Goal: Use online tool/utility: Utilize a website feature to perform a specific function

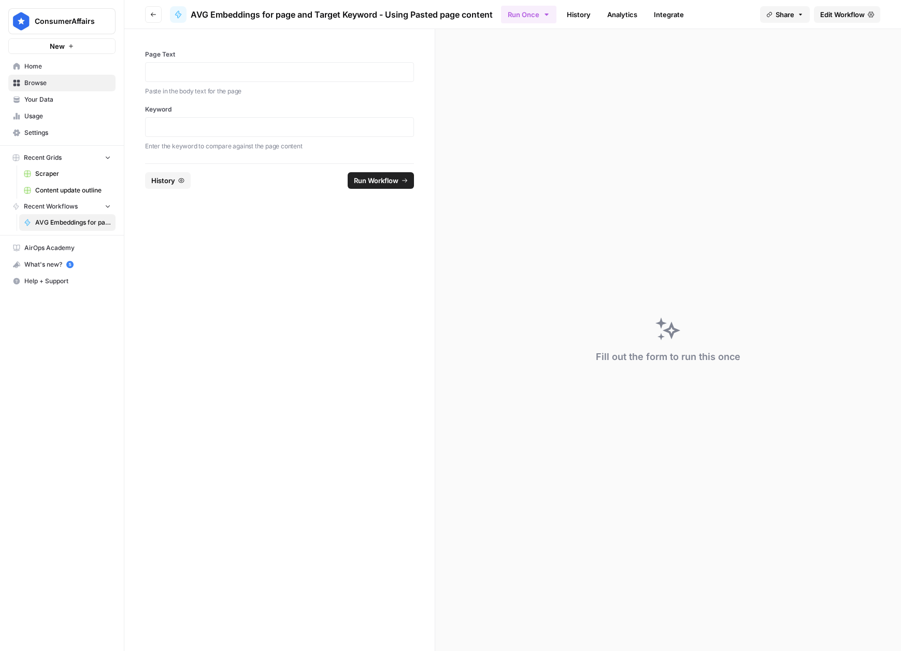
click at [293, 77] on div at bounding box center [279, 72] width 269 height 20
click at [284, 75] on p at bounding box center [280, 72] width 256 height 10
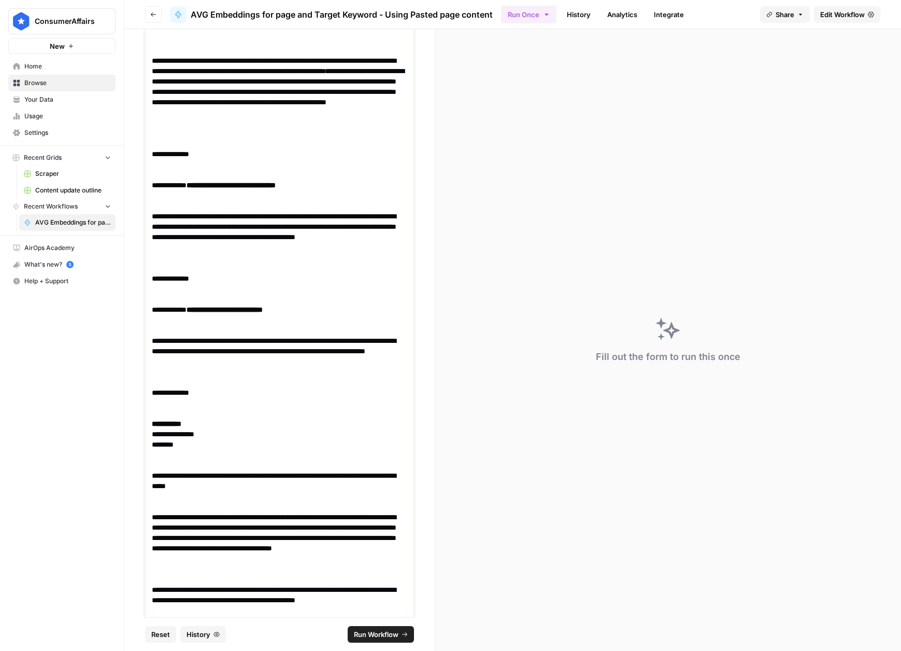
scroll to position [3092, 0]
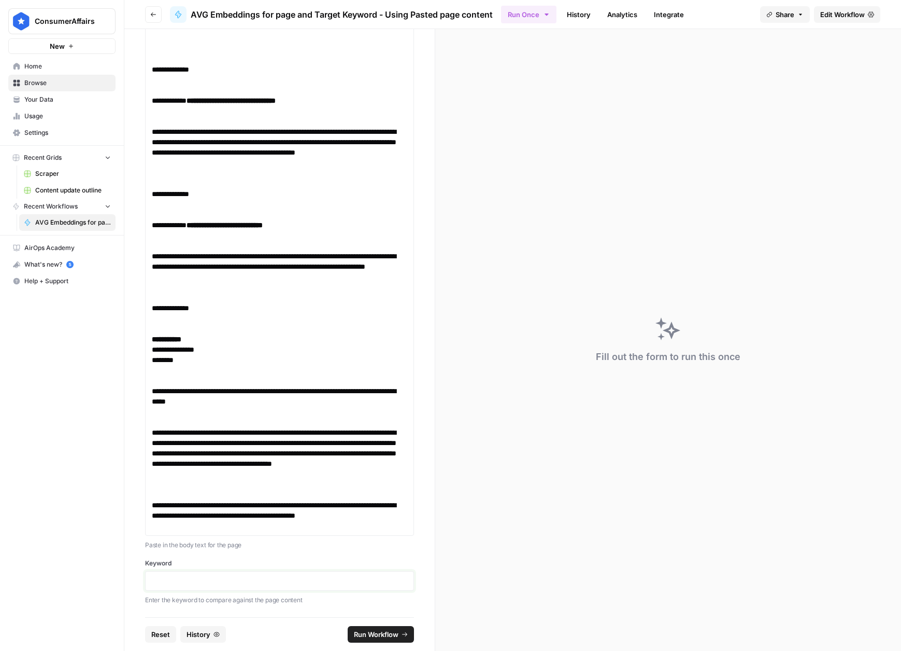
click at [239, 578] on p at bounding box center [280, 580] width 256 height 10
click at [377, 630] on span "Run Workflow" at bounding box center [376, 634] width 45 height 10
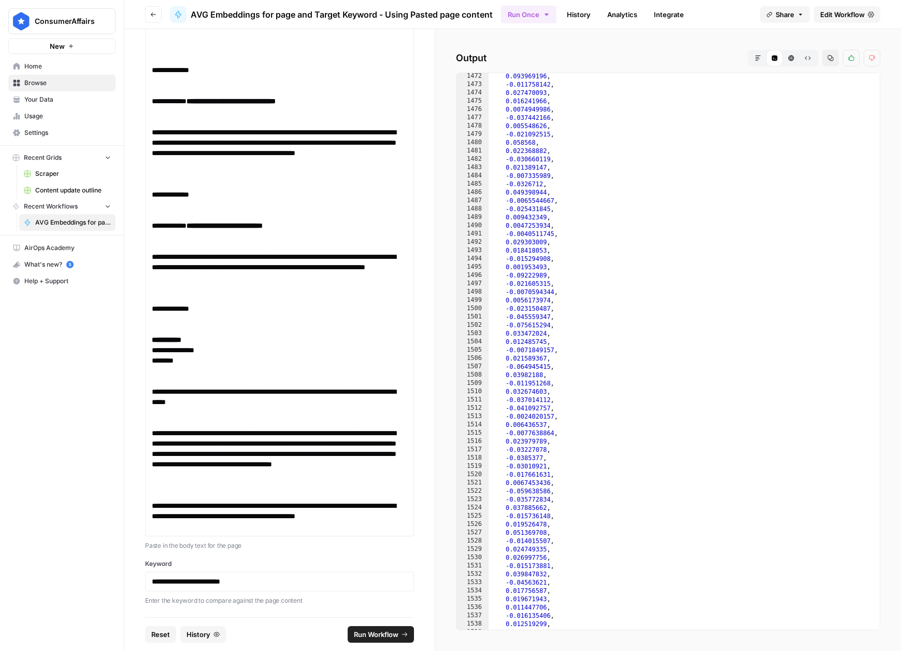
scroll to position [12241, 0]
click at [207, 166] on p "**********" at bounding box center [280, 147] width 256 height 41
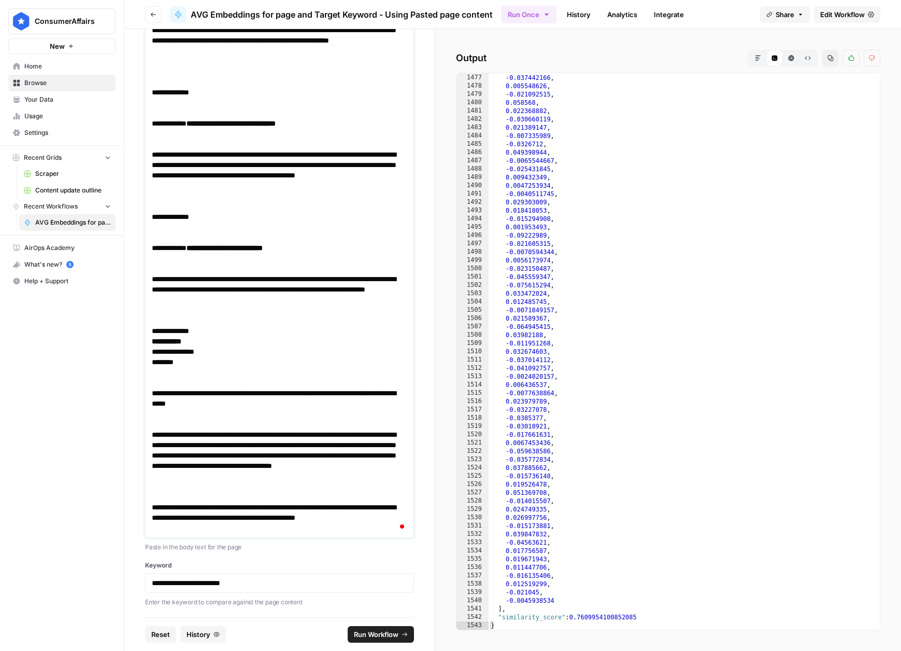
scroll to position [2957, 0]
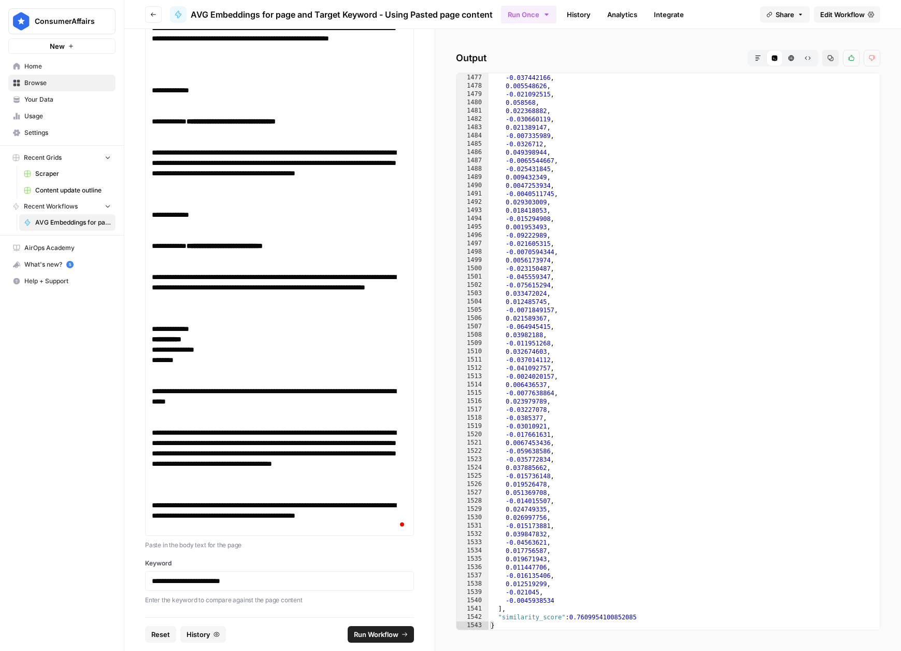
click at [354, 630] on span "Run Workflow" at bounding box center [376, 634] width 45 height 10
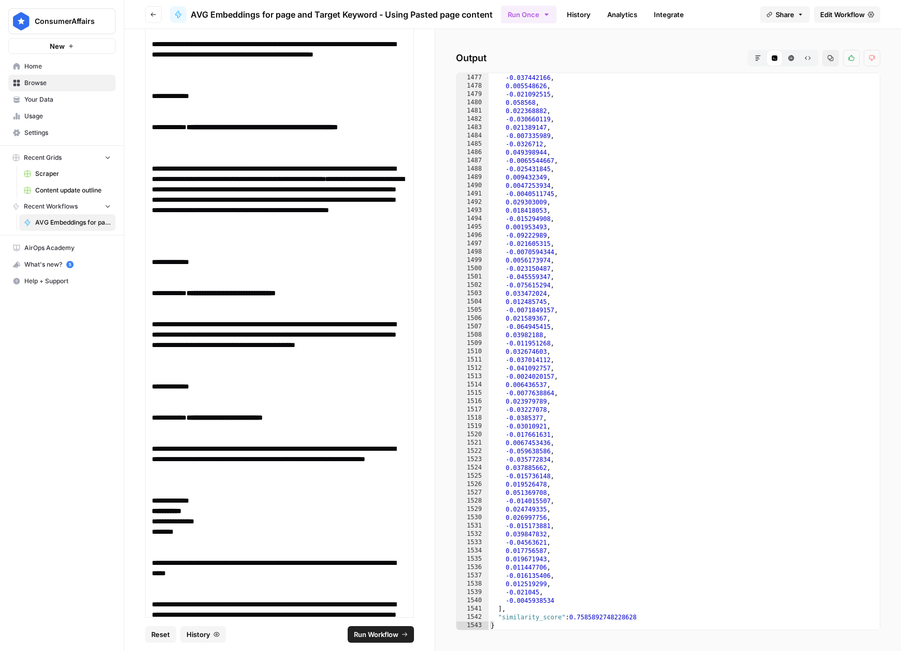
scroll to position [0, 0]
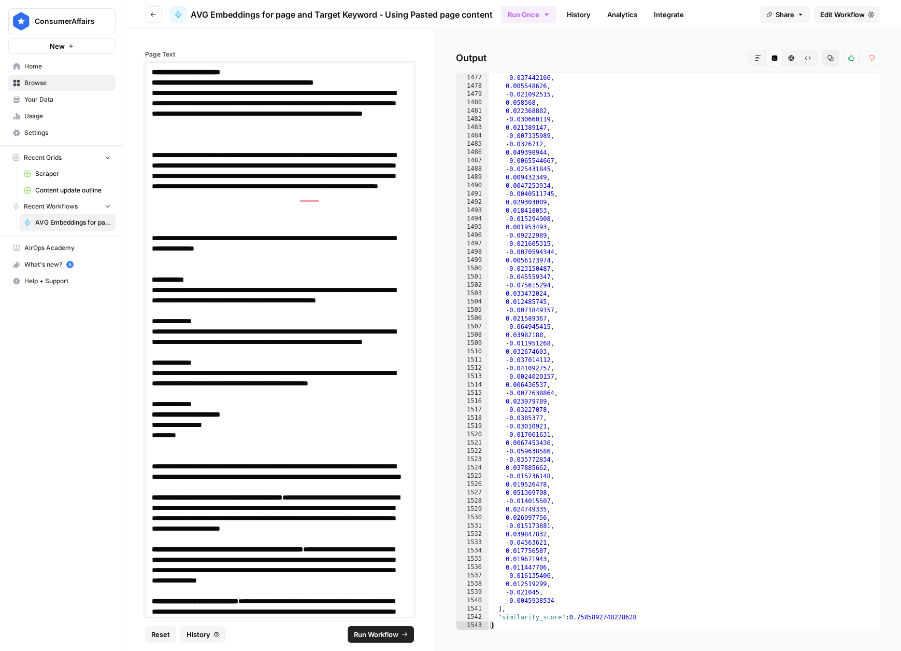
click at [284, 260] on p "To enrich screen reader interactions, please activate Accessibility in Grammarl…" at bounding box center [280, 263] width 256 height 21
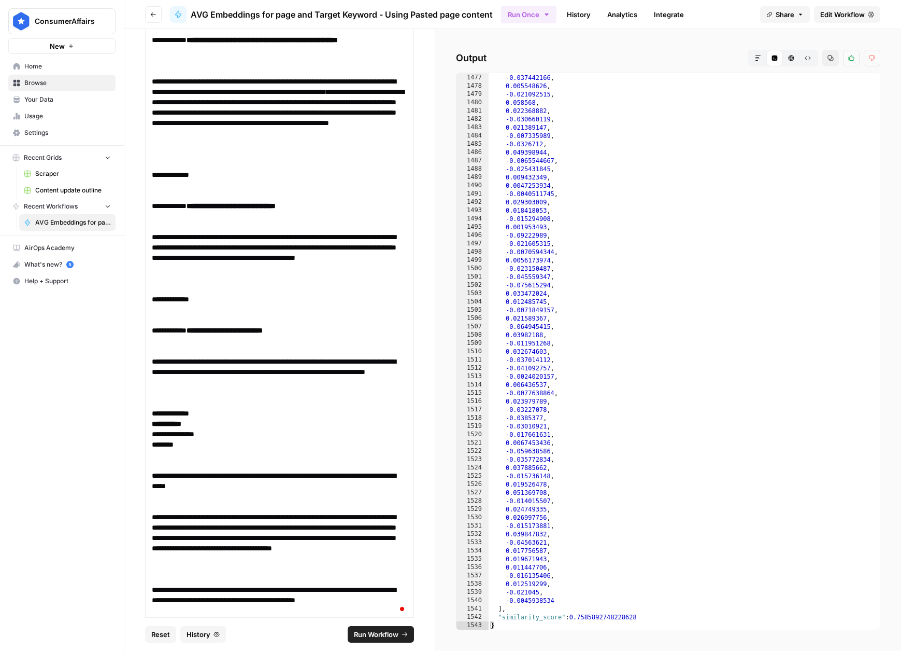
click at [382, 639] on span "Run Workflow" at bounding box center [376, 634] width 45 height 10
click at [231, 246] on p "**********" at bounding box center [280, 252] width 256 height 41
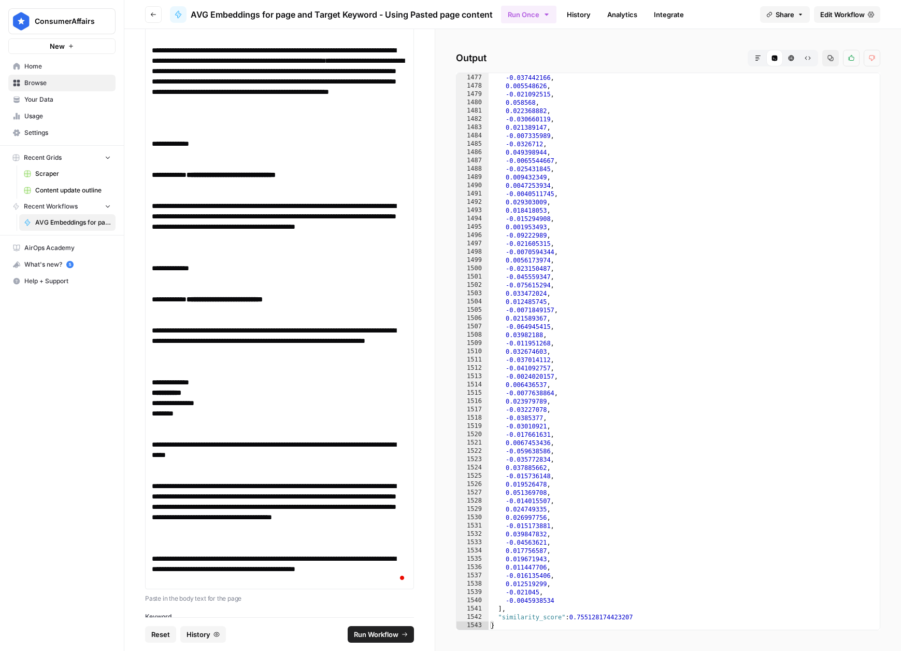
click at [397, 632] on span "Run Workflow" at bounding box center [376, 634] width 45 height 10
click at [288, 97] on p "**********" at bounding box center [280, 81] width 256 height 73
click at [360, 636] on span "Run Workflow" at bounding box center [376, 634] width 45 height 10
click at [204, 214] on p "**********" at bounding box center [280, 221] width 256 height 41
click at [392, 634] on span "Run Workflow" at bounding box center [376, 634] width 45 height 10
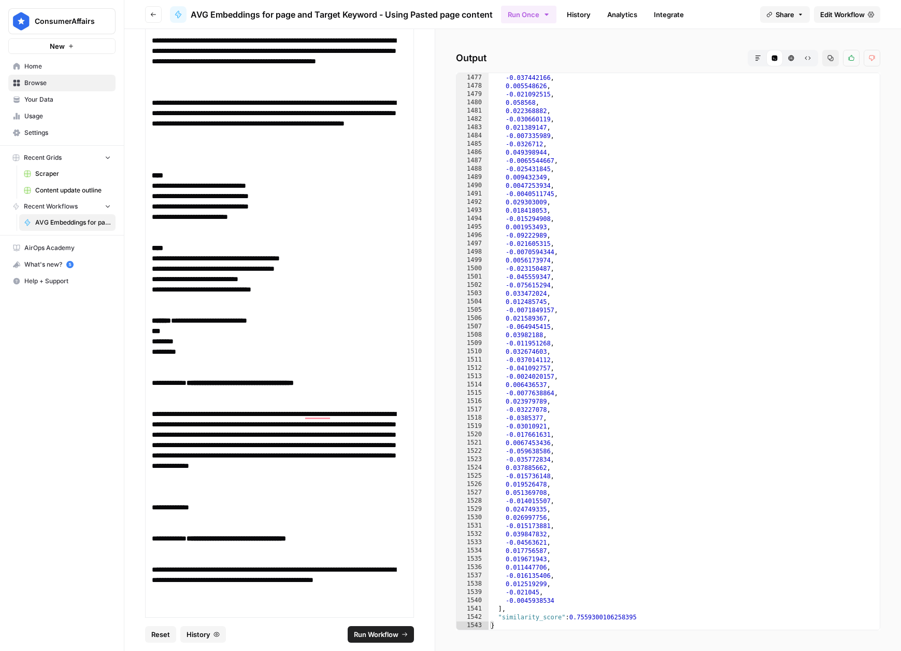
scroll to position [1624, 0]
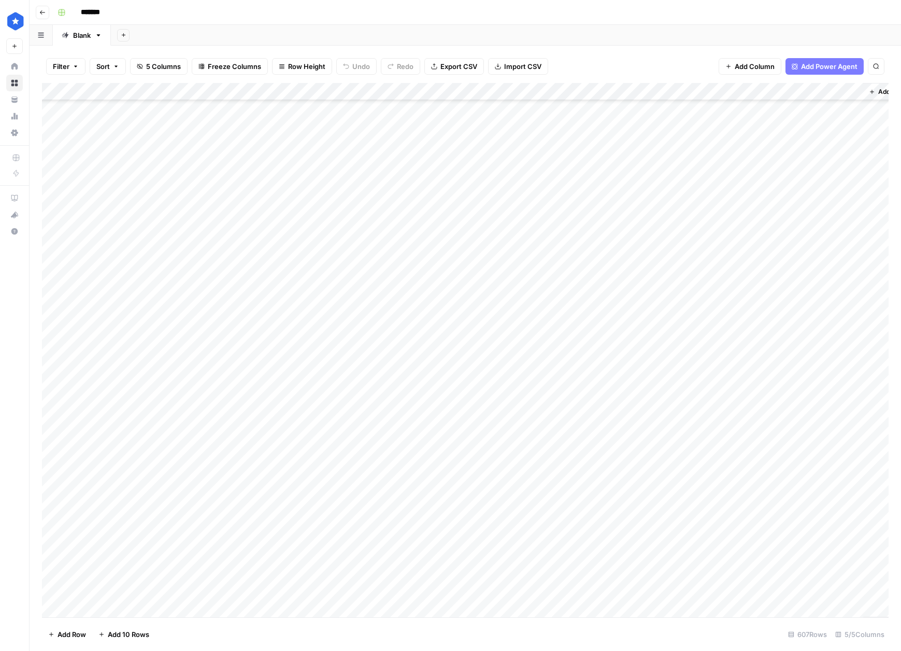
scroll to position [3753, 0]
click at [62, 631] on span "Add Row" at bounding box center [72, 634] width 29 height 10
click at [434, 605] on div "Add Column" at bounding box center [465, 350] width 847 height 534
type textarea "**********"
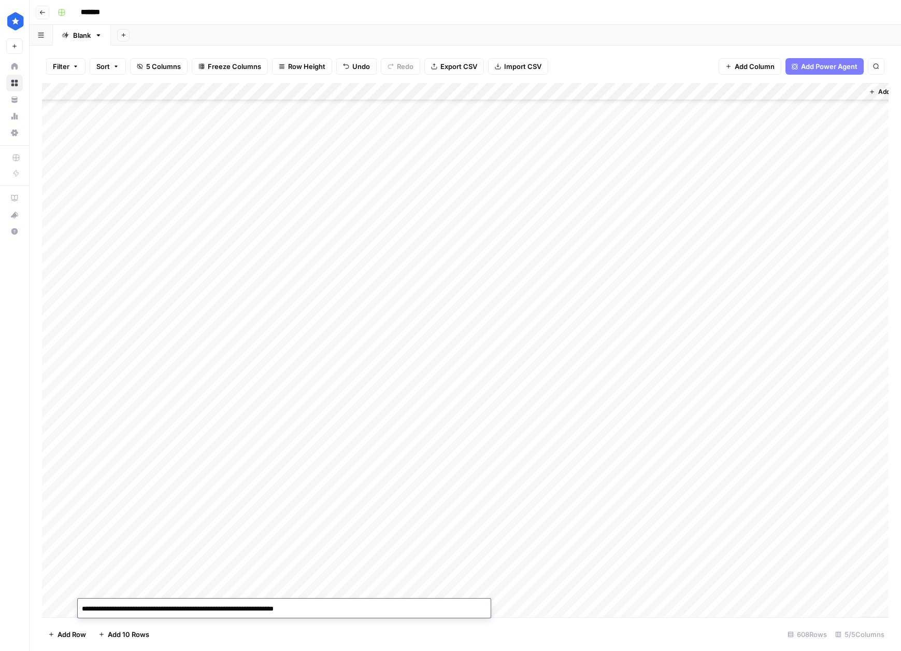
click at [534, 609] on div "Add Column" at bounding box center [465, 350] width 847 height 534
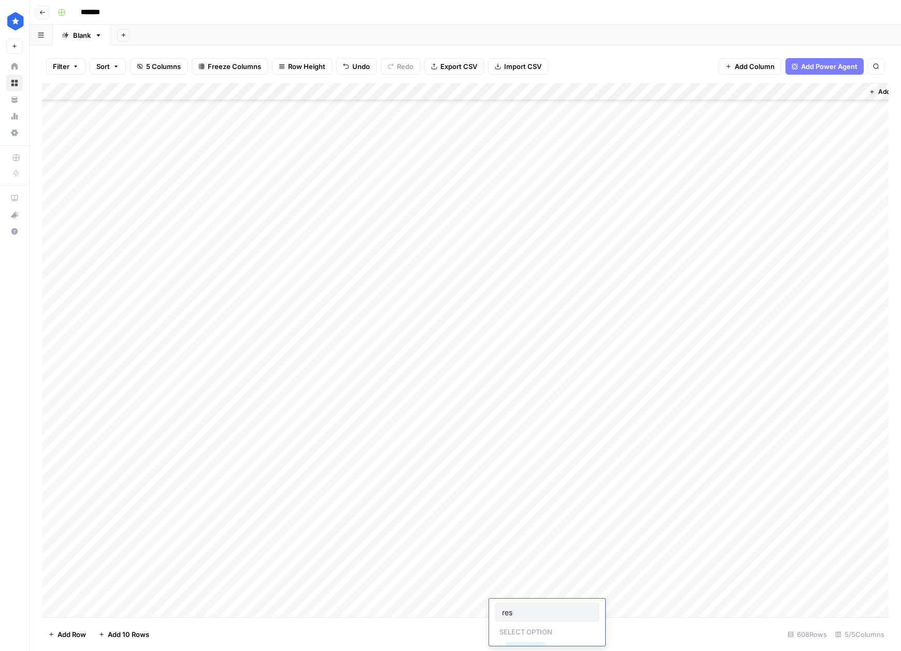
type input "Resource"
click at [631, 614] on div "Add Column" at bounding box center [465, 350] width 847 height 534
click at [628, 603] on div "Add Column" at bounding box center [465, 350] width 847 height 534
click at [529, 605] on div "Add Column" at bounding box center [465, 350] width 847 height 534
type input "Resource"
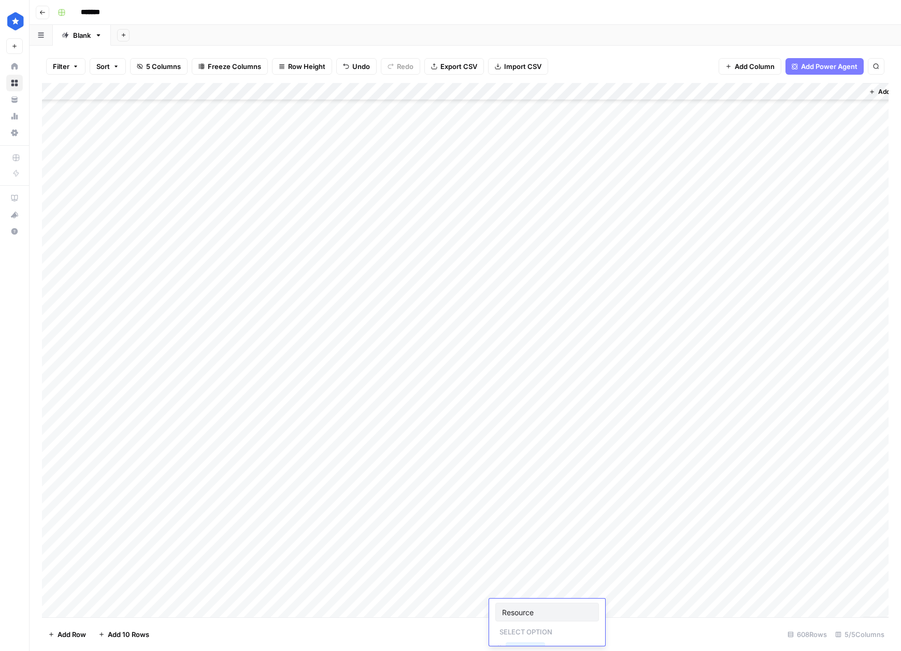
scroll to position [21, 0]
click at [523, 626] on button "Resource" at bounding box center [525, 626] width 39 height 12
click at [628, 609] on div "Add Column" at bounding box center [465, 350] width 847 height 534
click at [759, 605] on div "Add Column" at bounding box center [465, 350] width 847 height 534
